Goal: Transaction & Acquisition: Purchase product/service

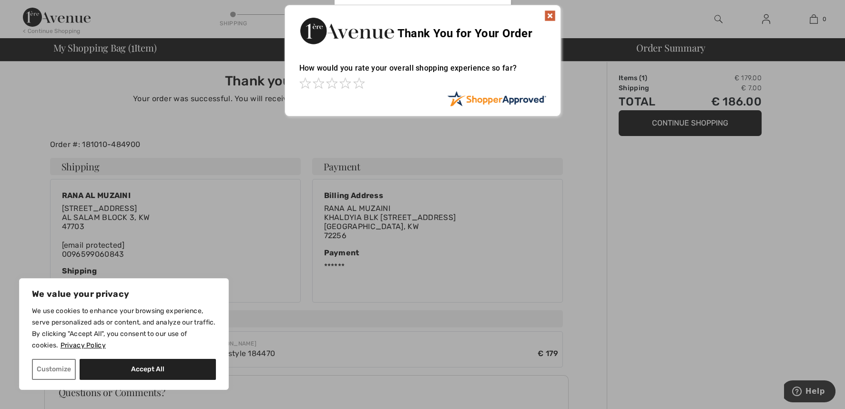
click at [547, 14] on img at bounding box center [549, 15] width 11 height 11
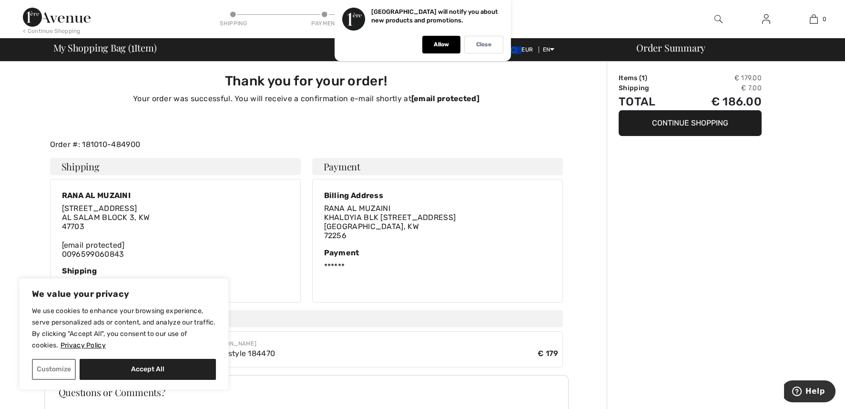
click at [502, 278] on div "Billing Address RANA [STREET_ADDRESS] Payment ******" at bounding box center [437, 241] width 251 height 124
click at [477, 43] on p "Close" at bounding box center [483, 44] width 15 height 7
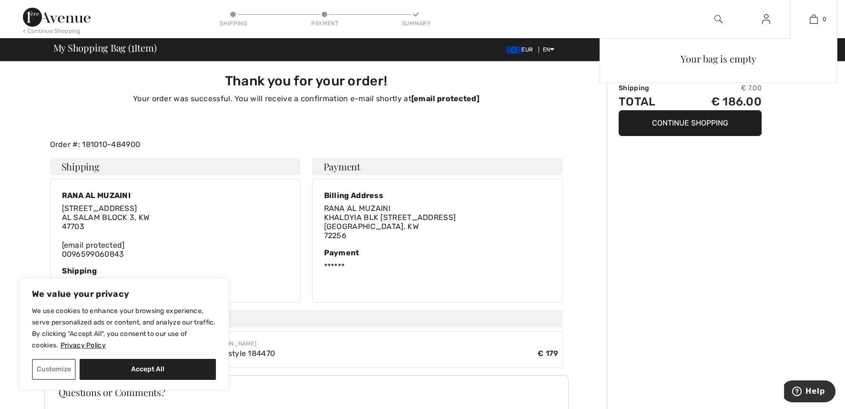
click at [713, 122] on div "Your bag is empty" at bounding box center [719, 122] width 238 height 169
click at [687, 125] on div "Your bag is empty" at bounding box center [719, 122] width 238 height 169
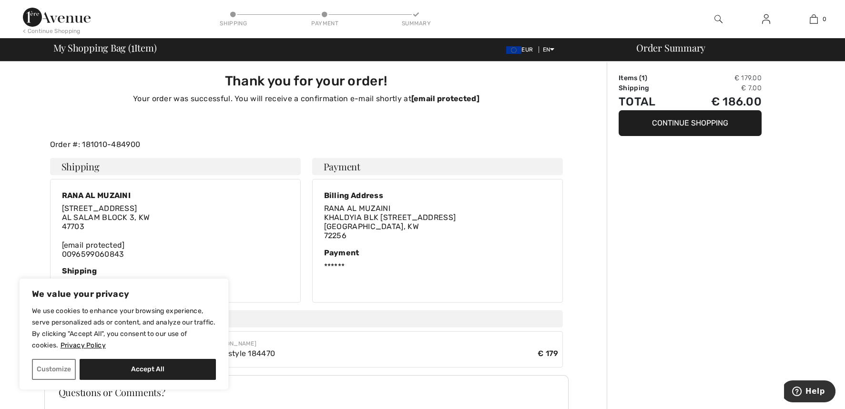
click at [92, 50] on span "My Shopping Bag ( 1 Item)" at bounding box center [104, 48] width 103 height 10
click at [81, 20] on img at bounding box center [57, 17] width 68 height 19
